Goal: Transaction & Acquisition: Book appointment/travel/reservation

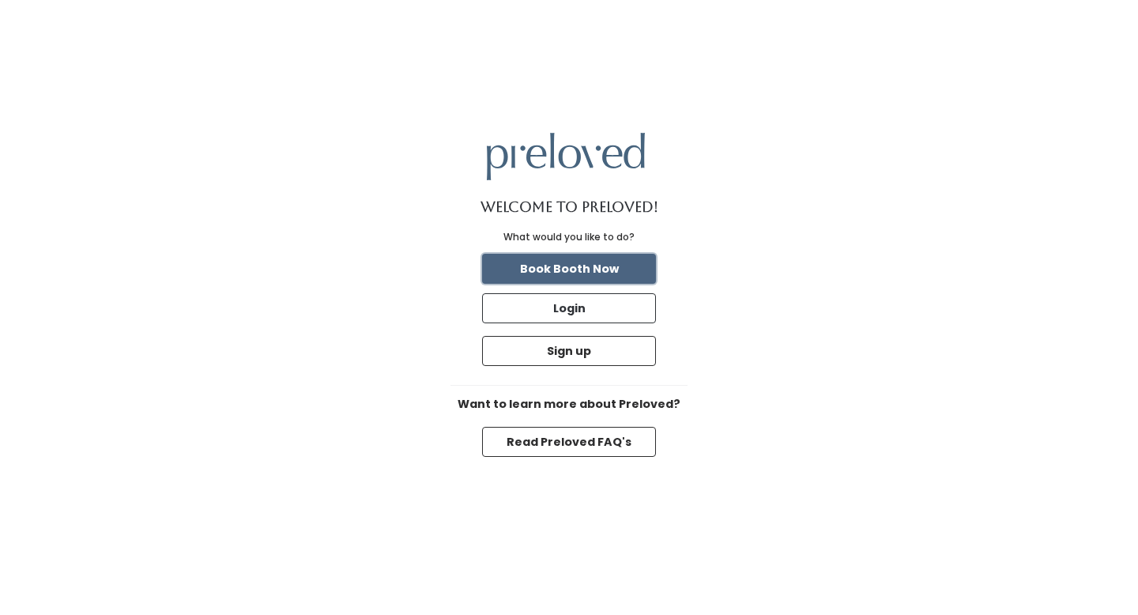
click at [600, 269] on button "Book Booth Now" at bounding box center [569, 269] width 174 height 30
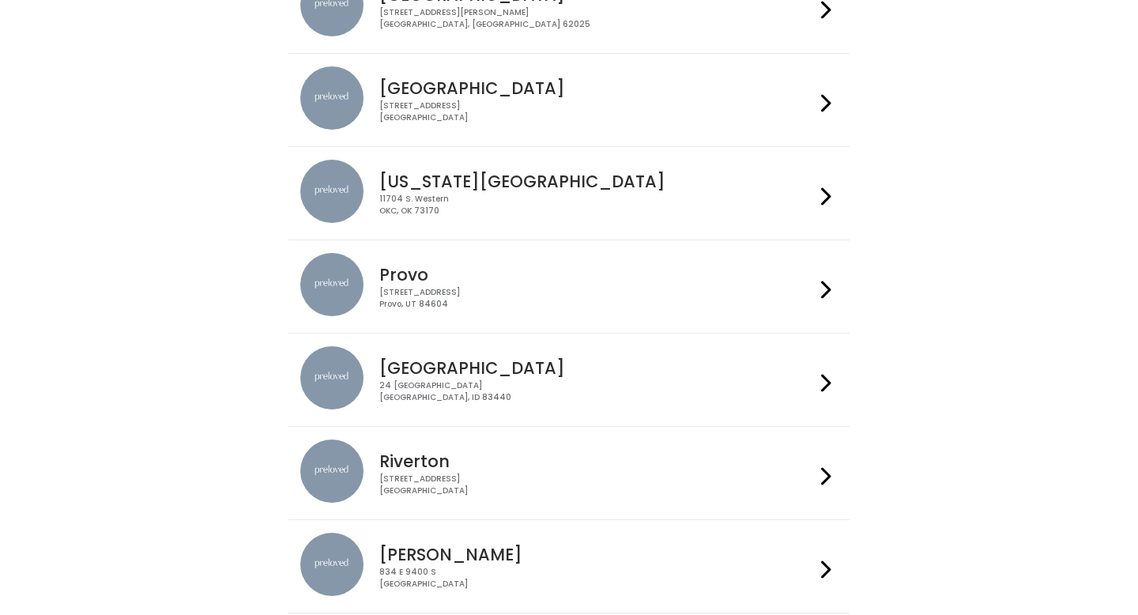
scroll to position [295, 0]
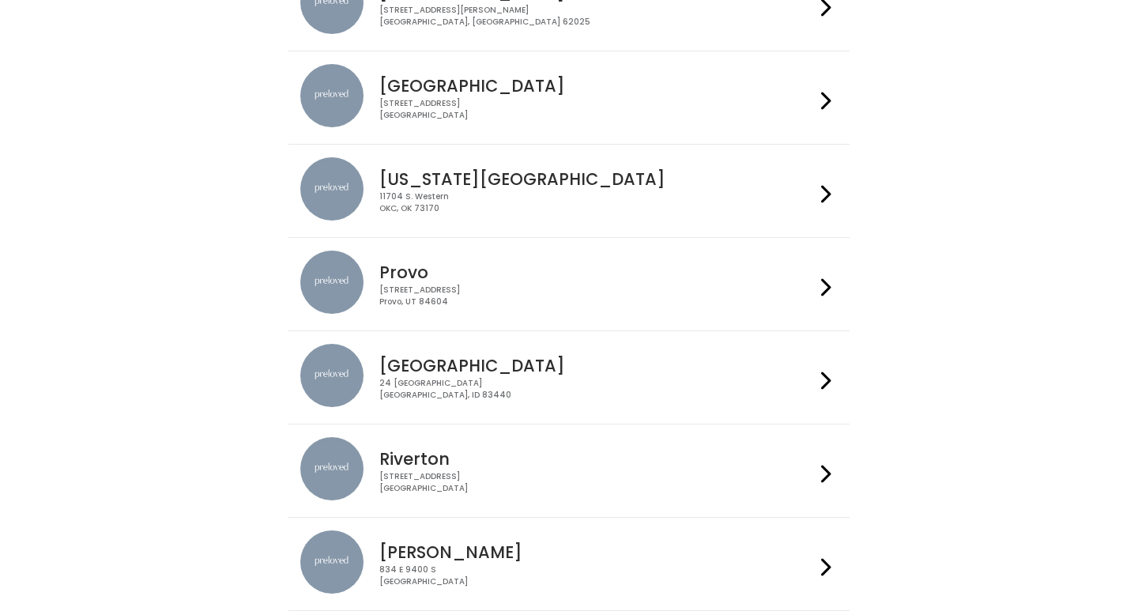
click at [601, 288] on div "230 W Cougar Blvd Provo, UT 84604" at bounding box center [596, 295] width 435 height 23
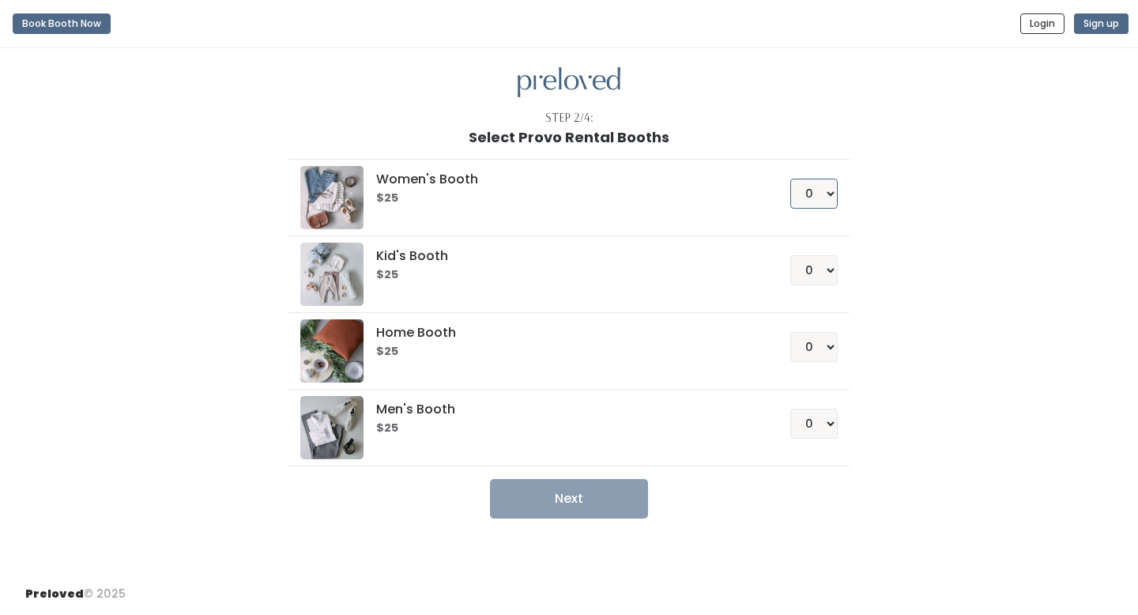
click at [821, 190] on select "0 1 2 3 4" at bounding box center [813, 194] width 47 height 30
select select "1"
click at [790, 179] on select "0 1 2 3 4" at bounding box center [813, 194] width 47 height 30
click at [600, 510] on button "Next" at bounding box center [569, 499] width 158 height 40
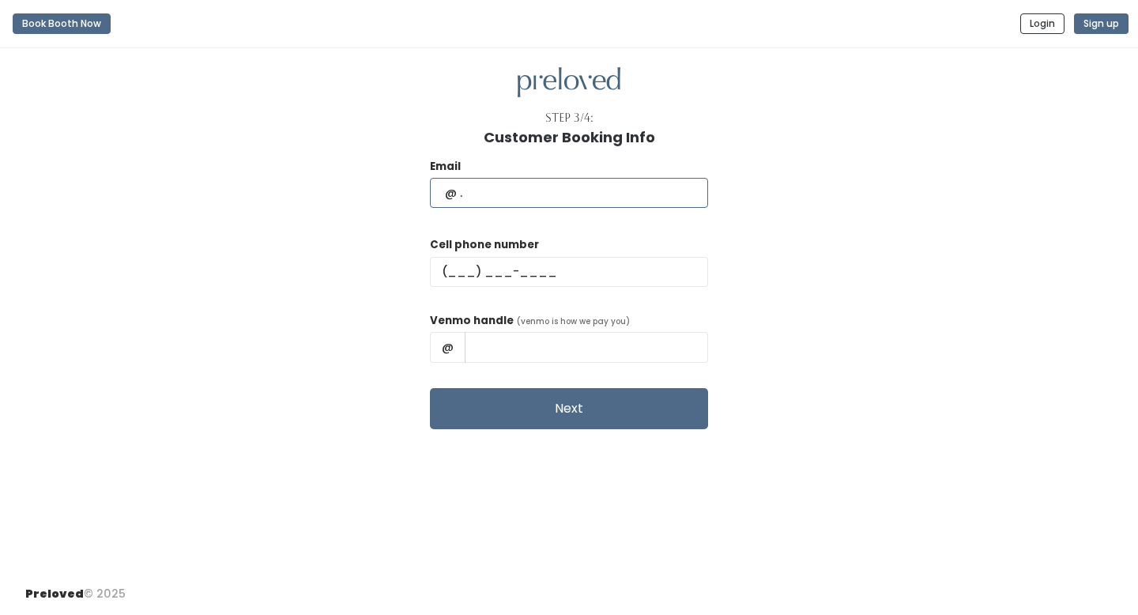
click at [614, 202] on input "text" at bounding box center [569, 193] width 278 height 30
type input "yochabelle@gmail.com"
type input "(808) 825-8785"
type input "Yochabelle Arlete Barlow"
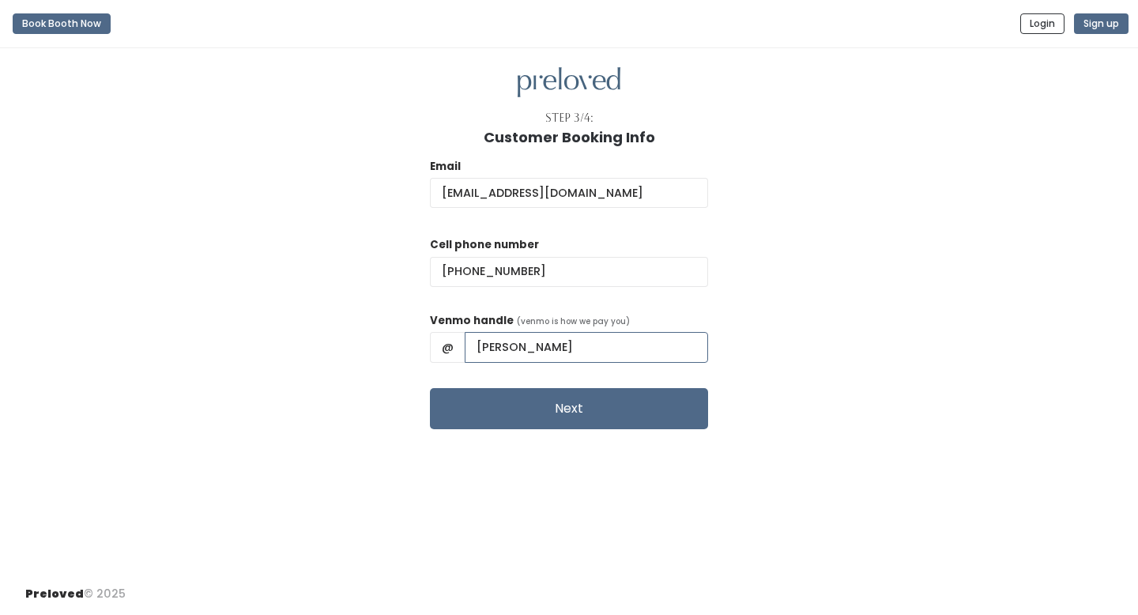
click at [625, 347] on input "Yochabelle Arlete Barlow" at bounding box center [586, 347] width 243 height 30
drag, startPoint x: 516, startPoint y: 351, endPoint x: 729, endPoint y: 348, distance: 212.6
click at [729, 348] on div "Email yochabelle@gmail.com Cell phone number (808) 825-8785 Venmo handle (venmo…" at bounding box center [568, 287] width 1087 height 284
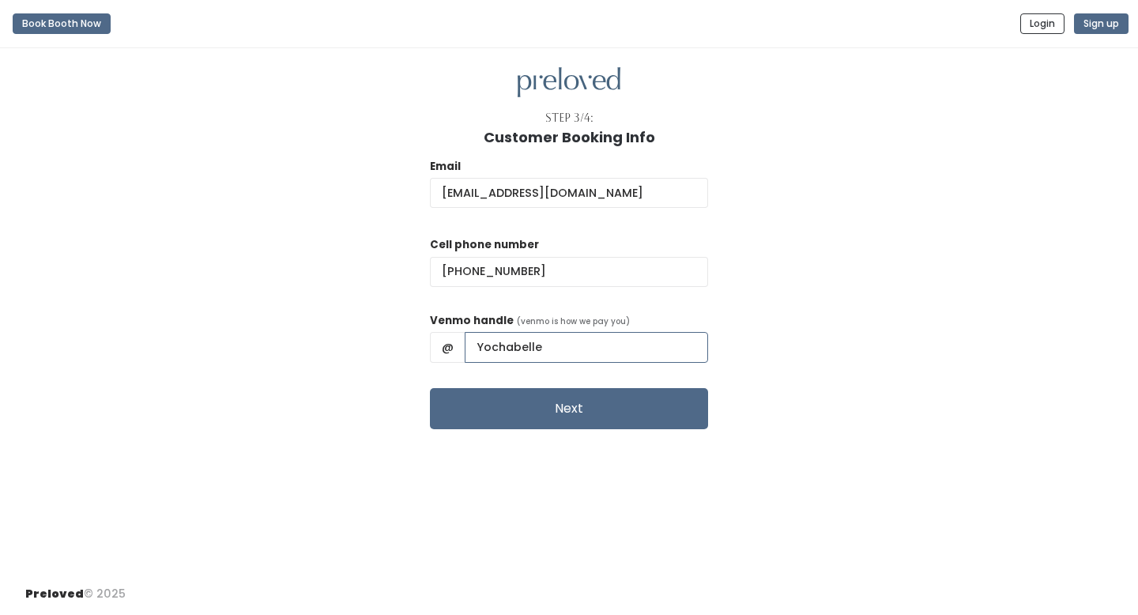
type input "Yochabelle"
click at [931, 298] on div "Email yochabelle@gmail.com Cell phone number (808) 825-8785 Venmo handle (venmo…" at bounding box center [568, 287] width 1087 height 284
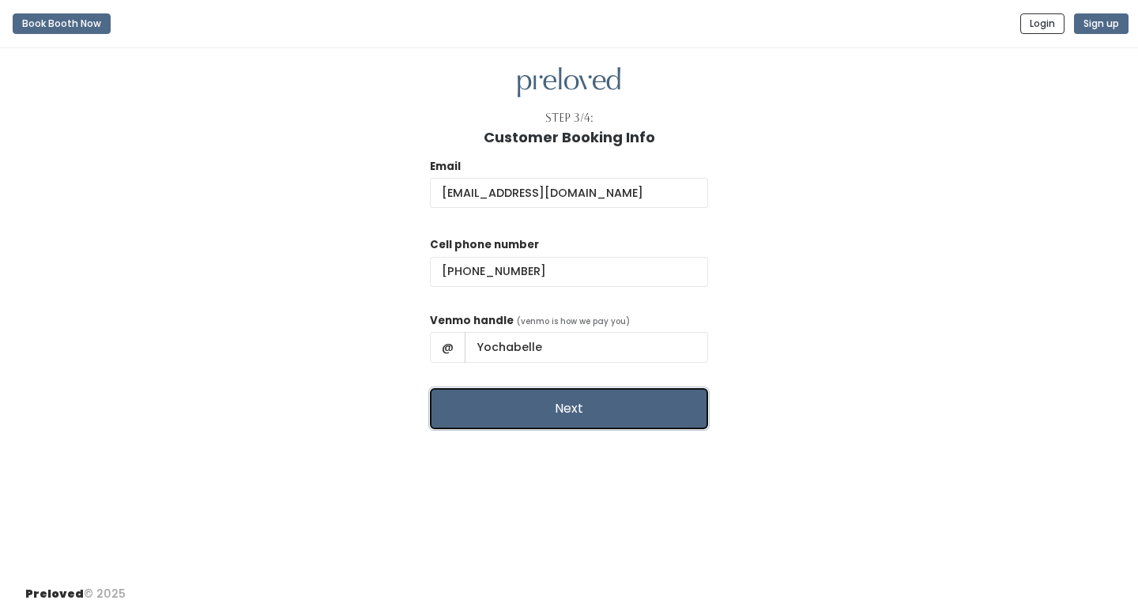
click at [639, 409] on button "Next" at bounding box center [569, 408] width 278 height 41
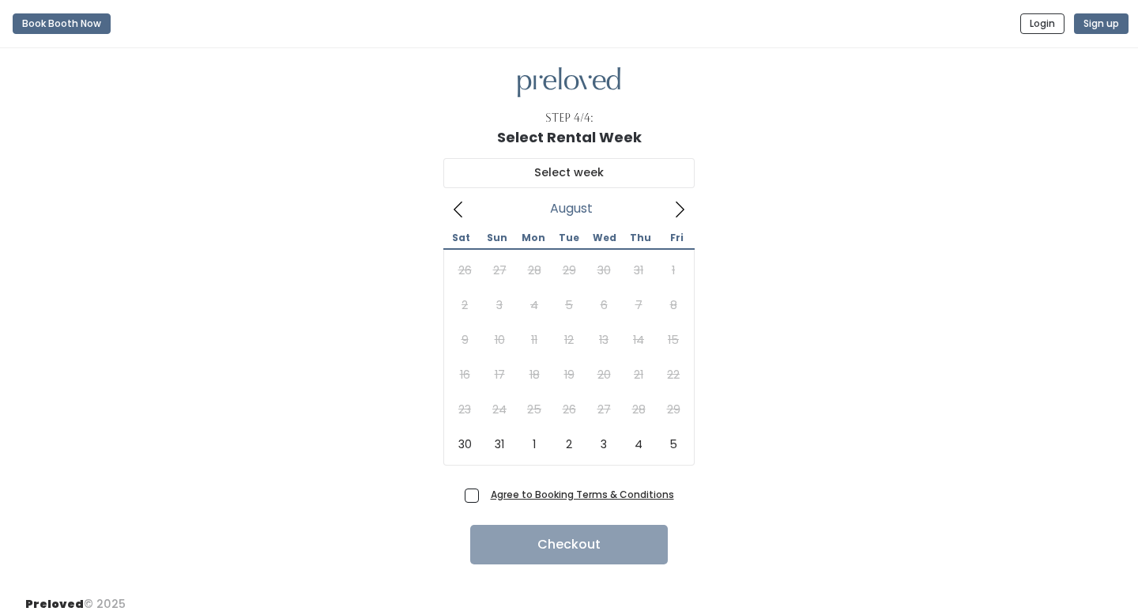
click at [676, 213] on icon at bounding box center [679, 209] width 17 height 17
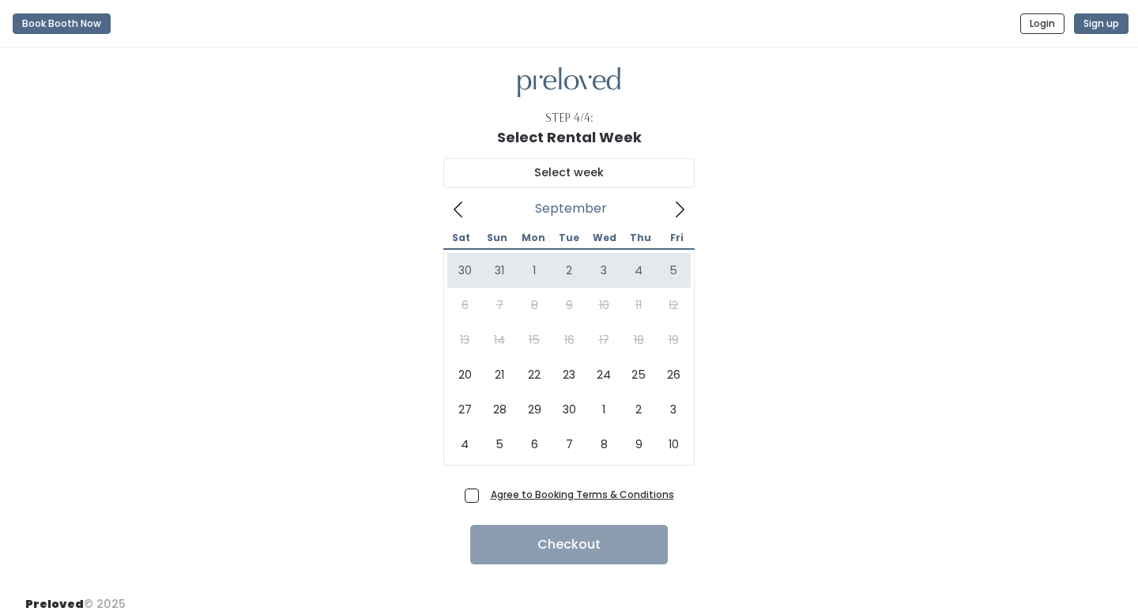
click at [453, 213] on icon at bounding box center [458, 209] width 17 height 17
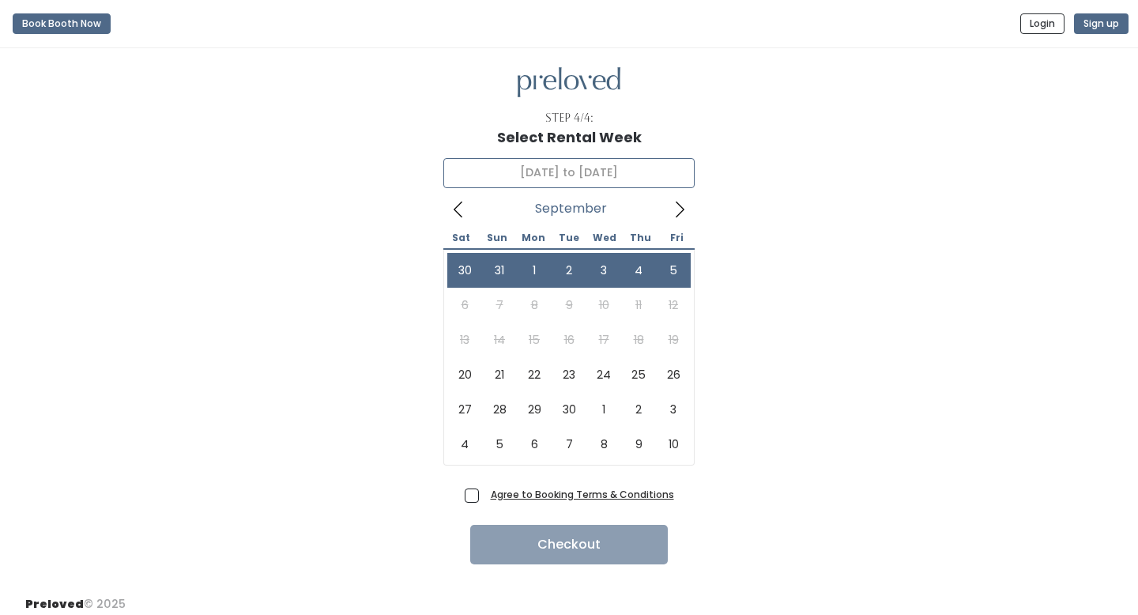
click at [675, 217] on icon at bounding box center [679, 209] width 17 height 17
click at [469, 209] on span at bounding box center [458, 208] width 30 height 25
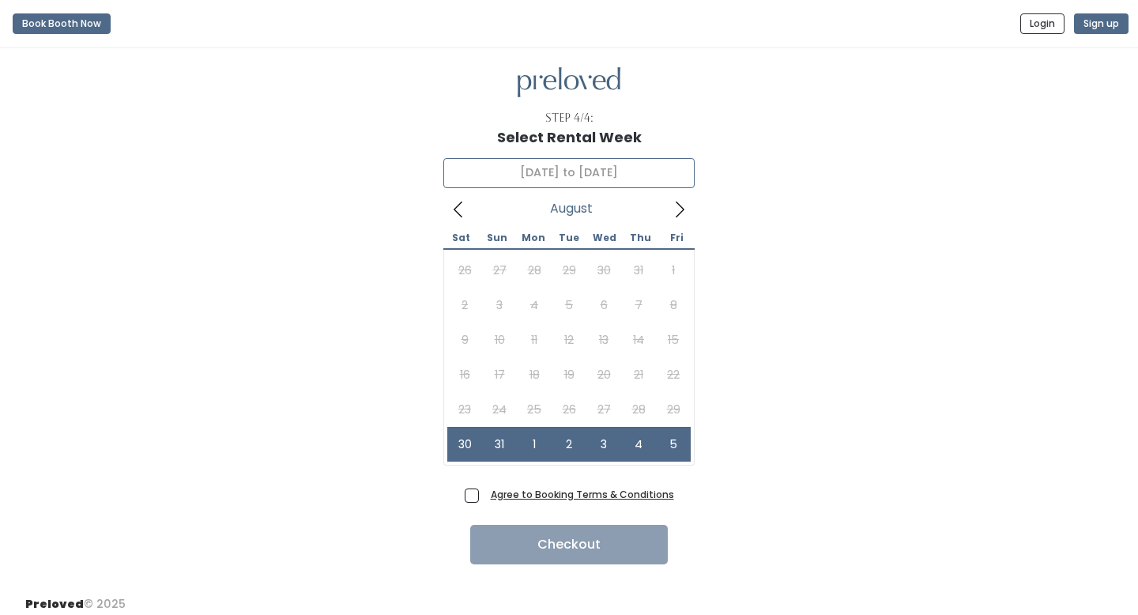
type input "[DATE] to [DATE]"
click at [484, 492] on span "Agree to Booking Terms & Conditions" at bounding box center [579, 494] width 190 height 16
click at [484, 492] on input "Agree to Booking Terms & Conditions" at bounding box center [489, 491] width 10 height 10
checkbox input "true"
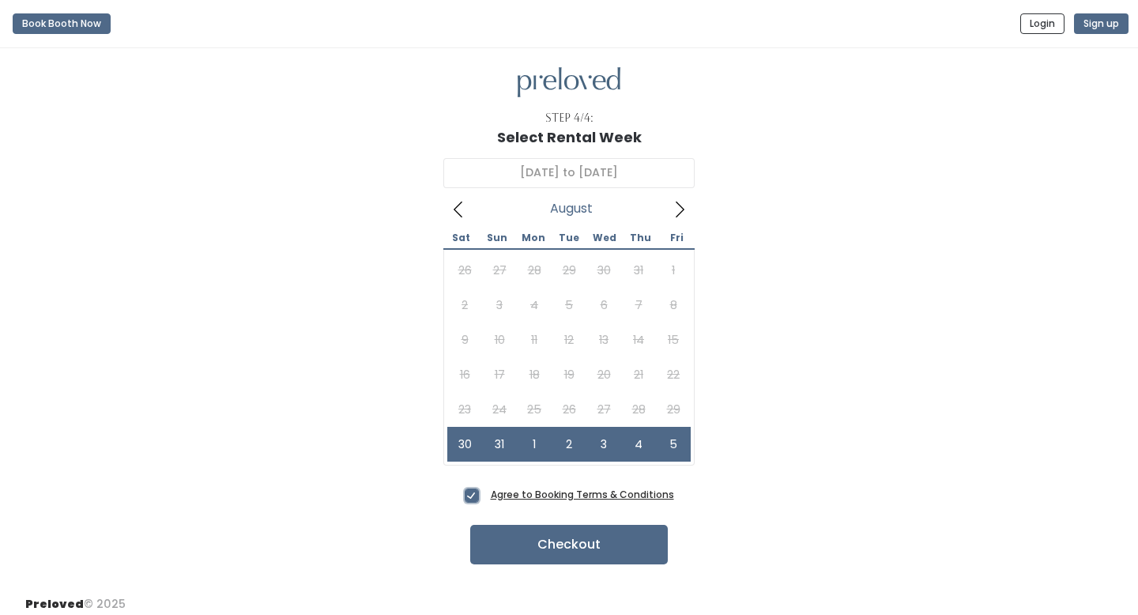
click at [679, 210] on icon at bounding box center [679, 209] width 17 height 17
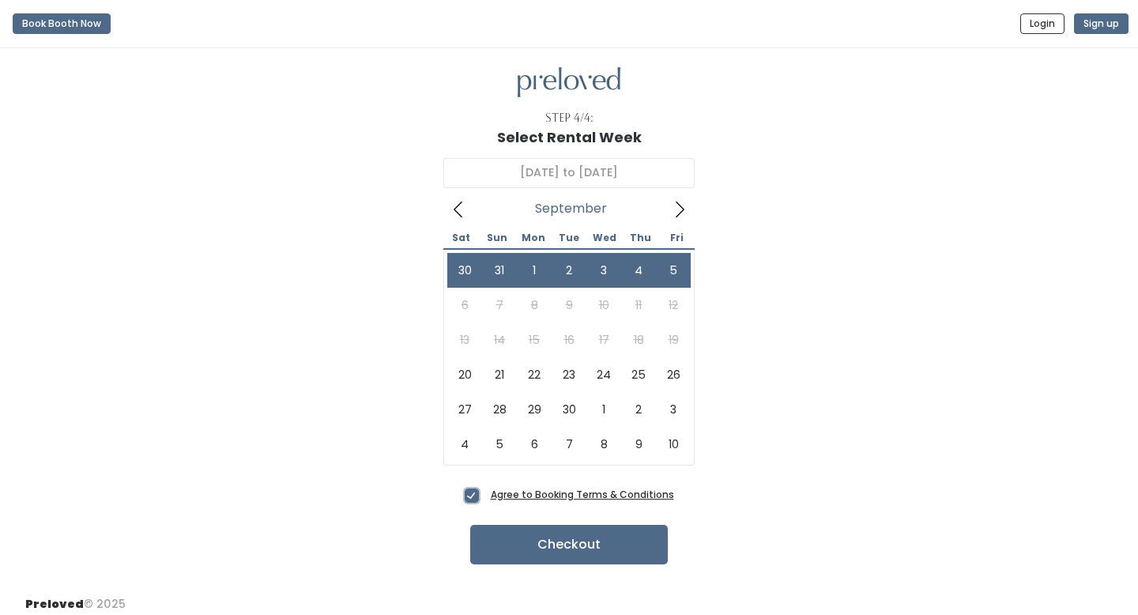
click at [679, 210] on icon at bounding box center [679, 209] width 17 height 17
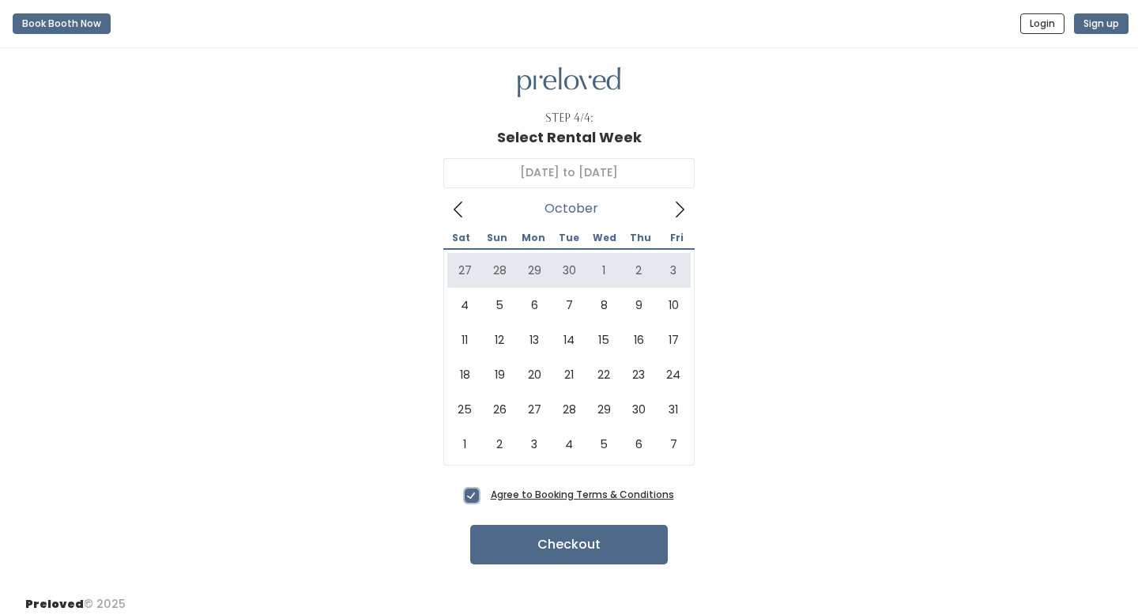
click at [467, 204] on span at bounding box center [458, 208] width 30 height 25
